Goal: Information Seeking & Learning: Learn about a topic

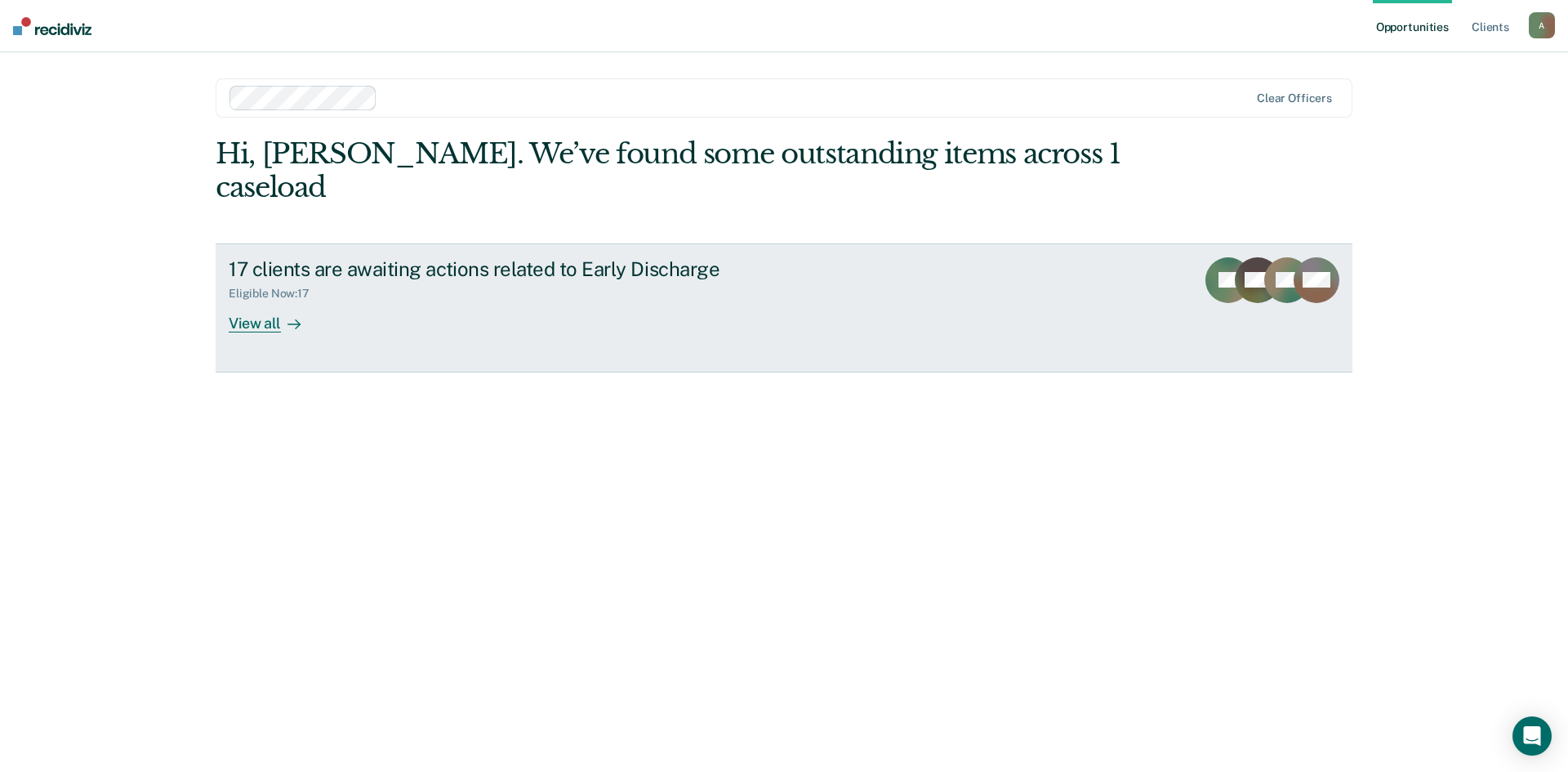
click at [274, 301] on div "View all" at bounding box center [274, 316] width 91 height 32
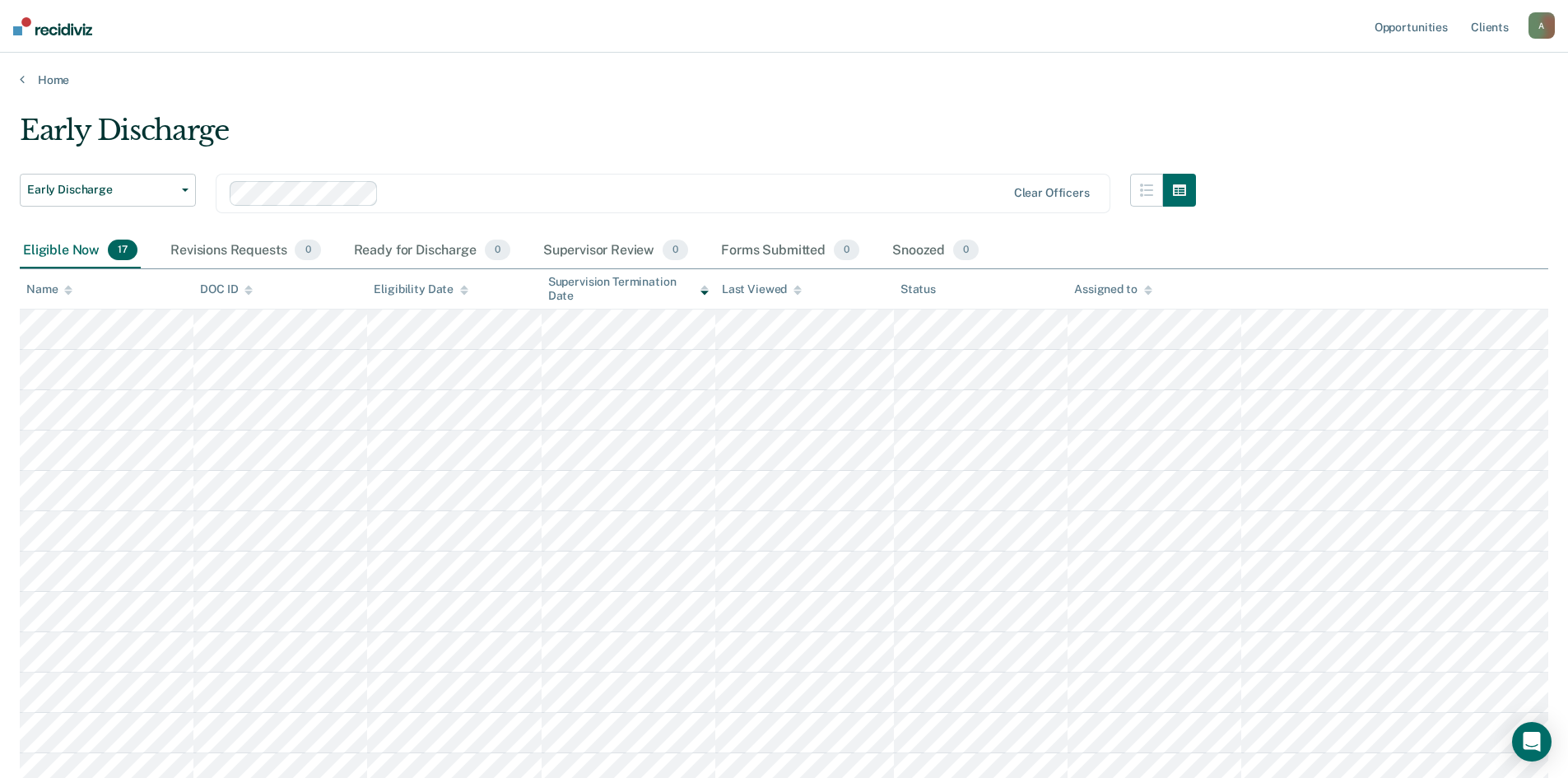
click at [747, 216] on div "Early Discharge Early Discharge Clear officers" at bounding box center [608, 203] width 1176 height 59
